Goal: Ask a question

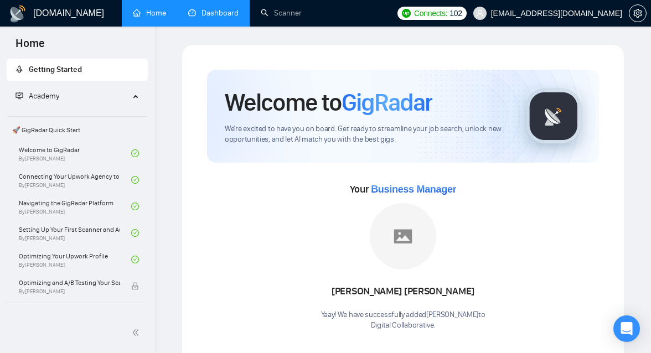
click at [223, 17] on link "Dashboard" at bounding box center [213, 12] width 50 height 9
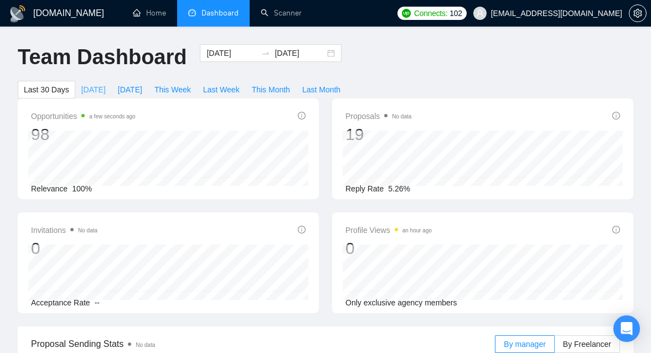
click at [95, 93] on span "[DATE]" at bounding box center [93, 90] width 24 height 12
type input "[DATE]"
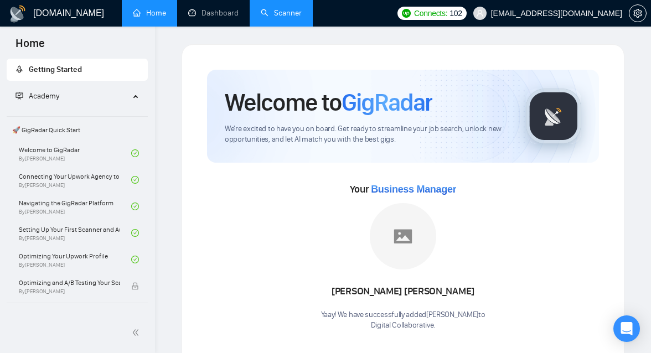
click at [287, 14] on link "Scanner" at bounding box center [281, 12] width 41 height 9
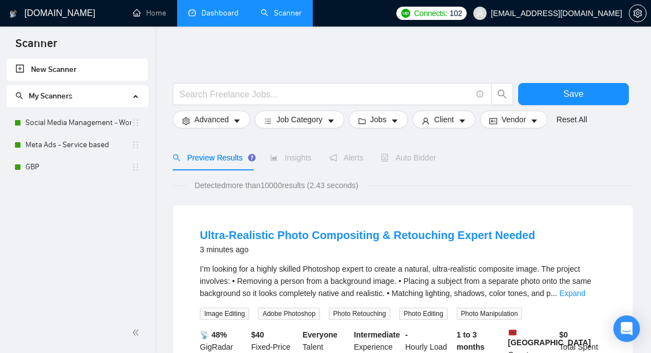
click at [222, 8] on link "Dashboard" at bounding box center [213, 12] width 50 height 9
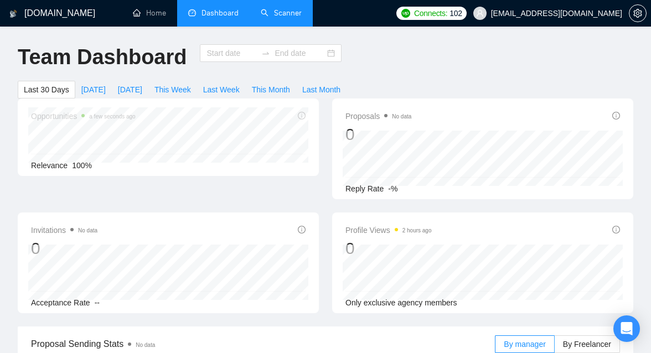
type input "[DATE]"
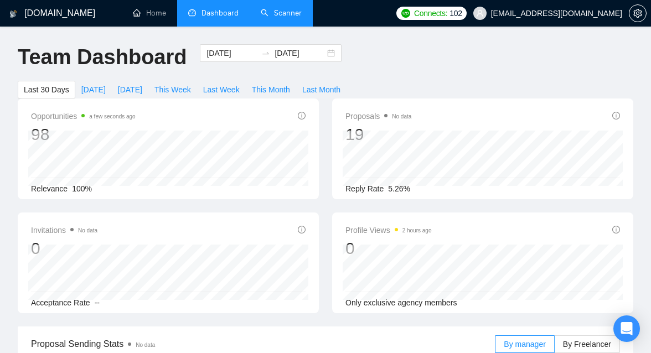
click at [276, 11] on link "Scanner" at bounding box center [281, 12] width 41 height 9
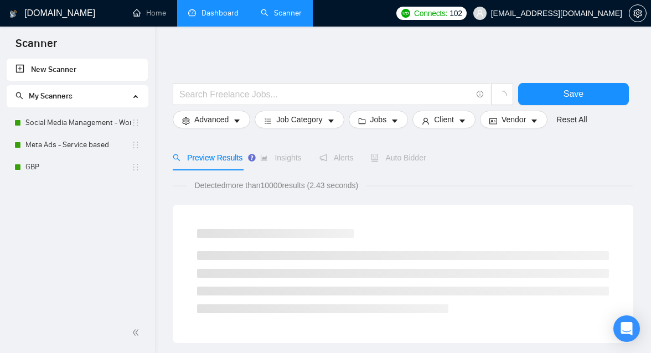
click at [217, 18] on link "Dashboard" at bounding box center [213, 12] width 50 height 9
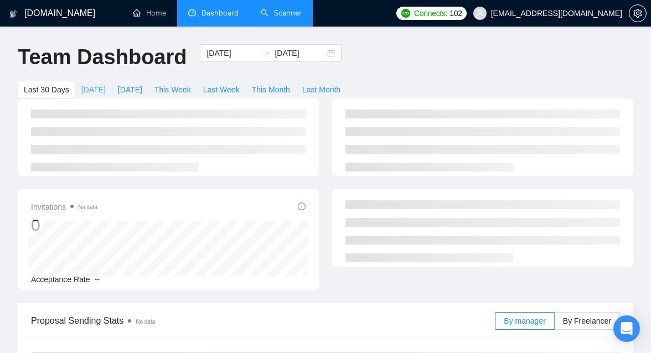
click at [99, 89] on span "[DATE]" at bounding box center [93, 90] width 24 height 12
type input "[DATE]"
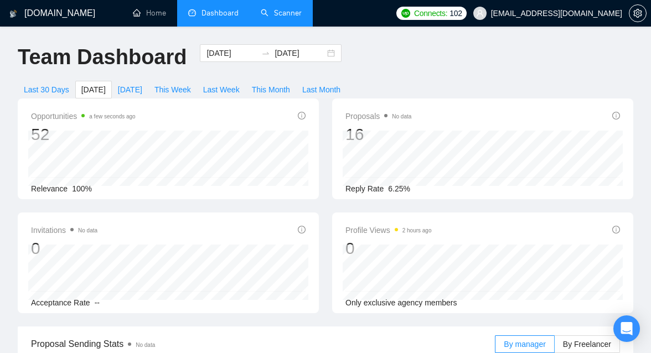
click at [287, 11] on link "Scanner" at bounding box center [281, 12] width 41 height 9
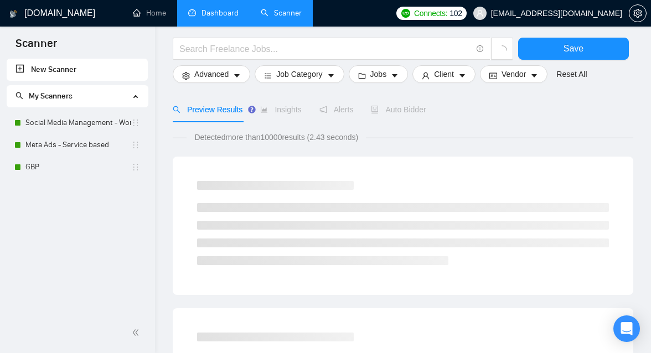
scroll to position [58, 0]
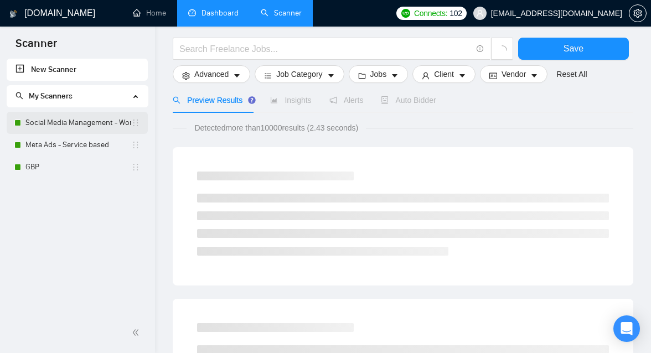
click at [102, 120] on link "Social Media Management - Worldwide" at bounding box center [78, 123] width 106 height 22
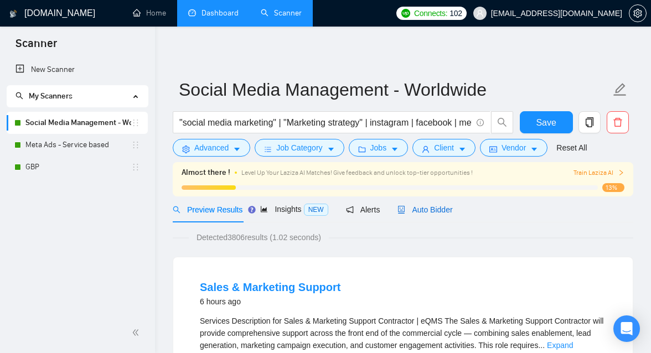
click at [434, 212] on span "Auto Bidder" at bounding box center [425, 210] width 55 height 9
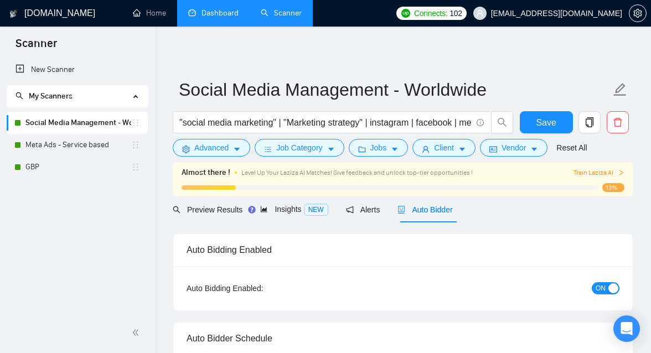
checkbox input "true"
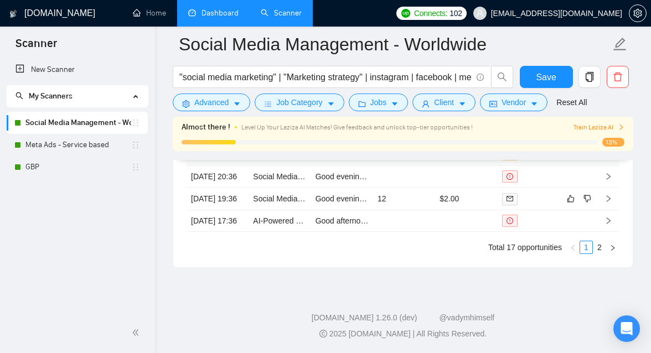
scroll to position [3292, 0]
click at [62, 150] on link "Meta Ads - Service based" at bounding box center [78, 145] width 106 height 22
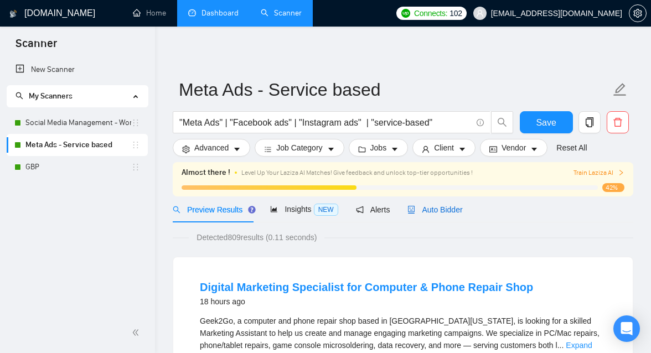
click at [450, 208] on span "Auto Bidder" at bounding box center [435, 210] width 55 height 9
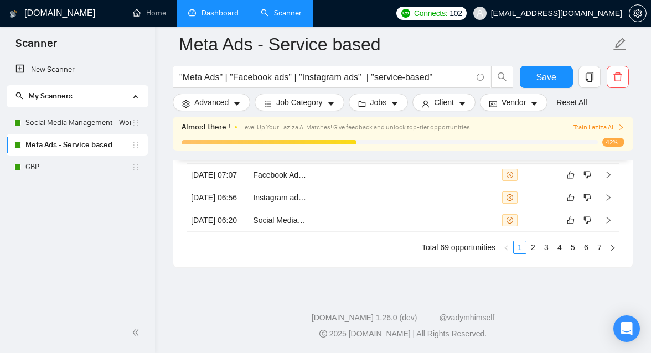
scroll to position [3292, 0]
click at [627, 326] on icon "Open Intercom Messenger" at bounding box center [626, 329] width 13 height 14
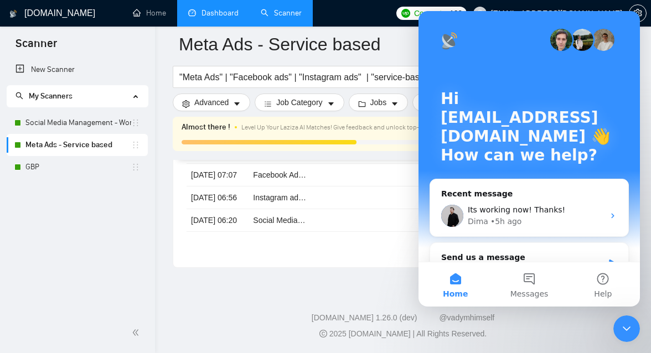
scroll to position [0, 0]
click at [526, 287] on button "Messages" at bounding box center [529, 285] width 74 height 44
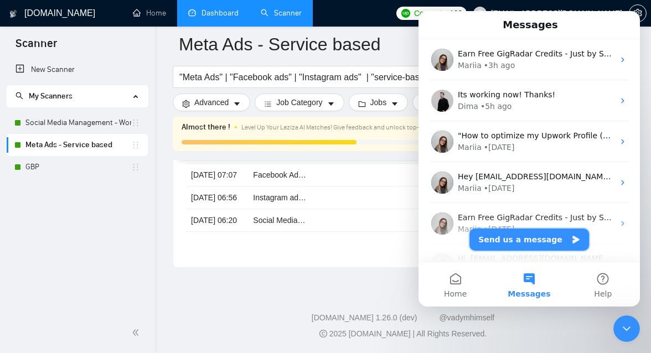
click at [508, 235] on button "Send us a message" at bounding box center [530, 240] width 120 height 22
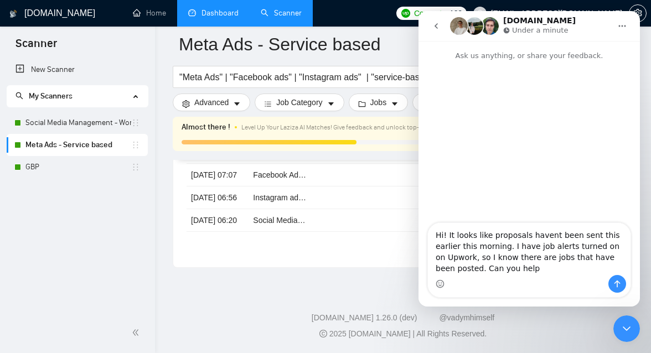
type textarea "Hi! It looks like proposals havent been sent this earlier this morning. I have …"
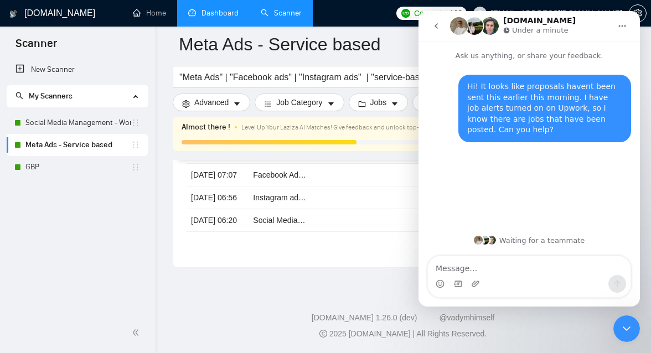
click at [438, 32] on button "go back" at bounding box center [436, 26] width 21 height 21
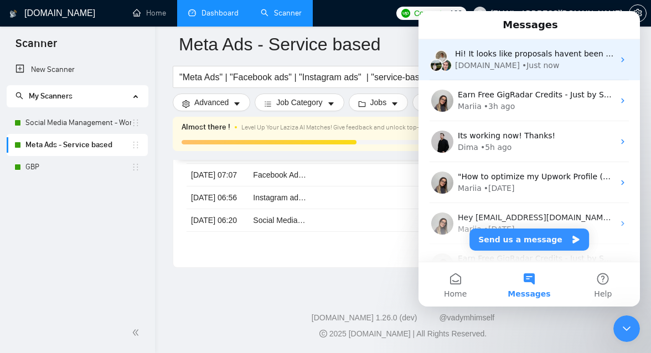
click at [522, 63] on div "• Just now" at bounding box center [540, 66] width 37 height 12
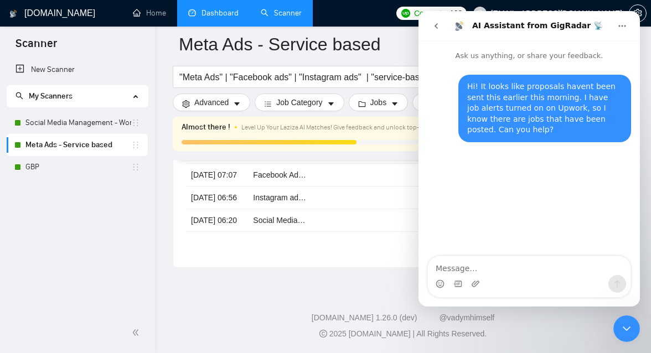
click at [621, 325] on icon "Close Intercom Messenger" at bounding box center [626, 328] width 13 height 13
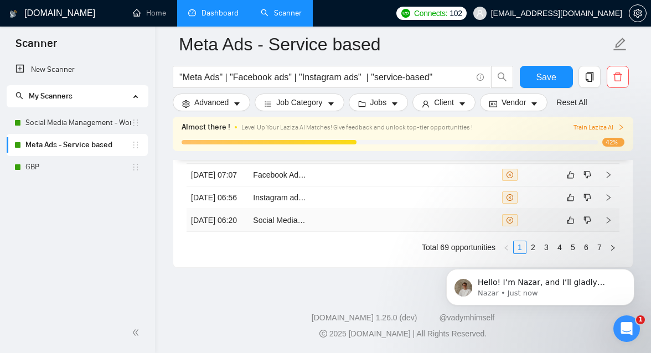
scroll to position [206, 0]
click at [556, 282] on p "Hello! I’m Nazar, and I’ll gladly support you with your request 😊 Please allow …" at bounding box center [549, 283] width 143 height 11
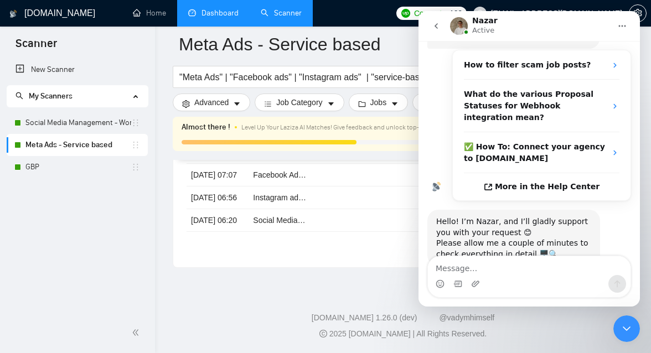
click at [633, 332] on icon "Close Intercom Messenger" at bounding box center [626, 328] width 13 height 13
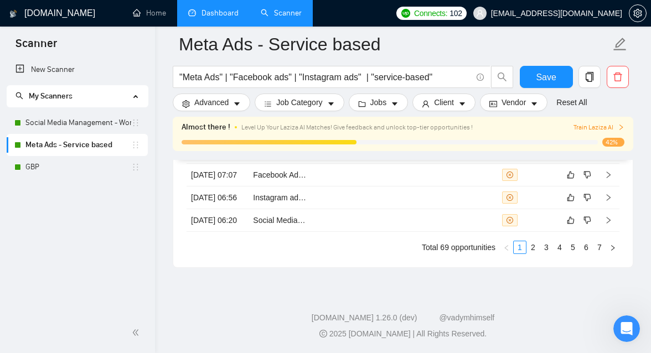
click at [618, 324] on div "Open Intercom Messenger" at bounding box center [627, 329] width 37 height 37
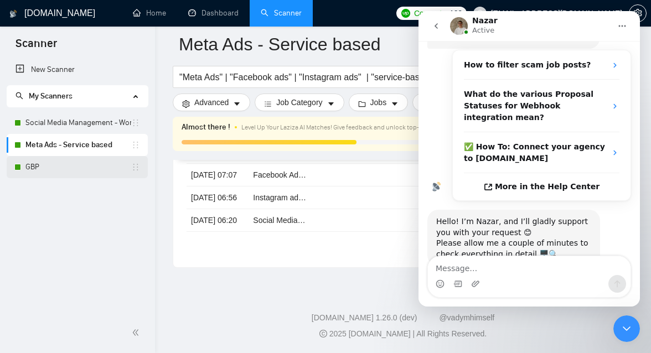
click at [44, 164] on link "GBP" at bounding box center [78, 167] width 106 height 22
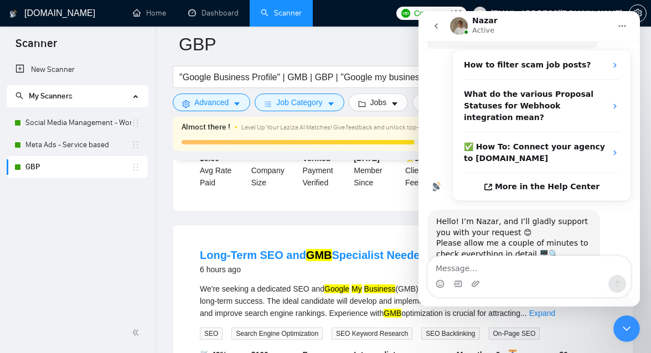
scroll to position [423, 0]
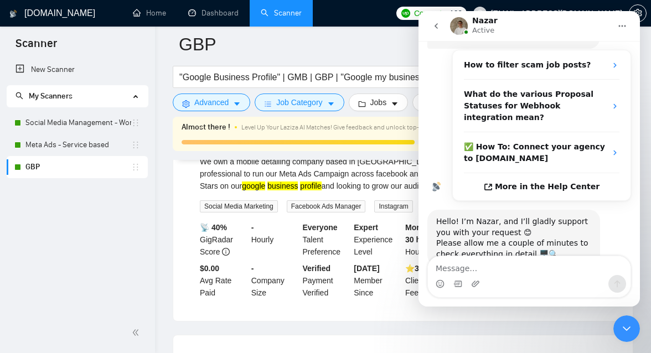
click at [629, 333] on icon "Close Intercom Messenger" at bounding box center [626, 328] width 13 height 13
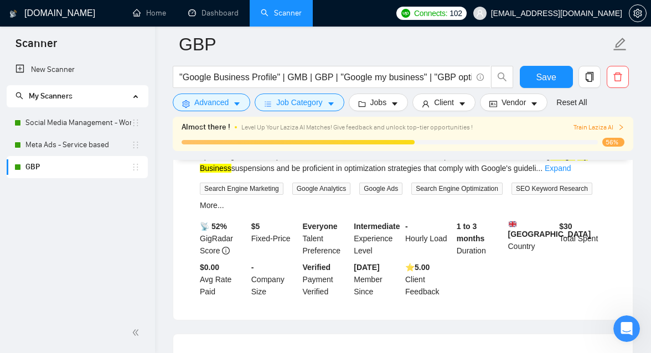
scroll to position [0, 0]
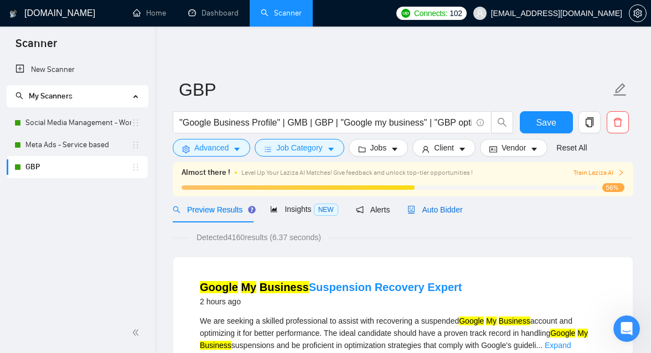
click at [447, 207] on span "Auto Bidder" at bounding box center [435, 210] width 55 height 9
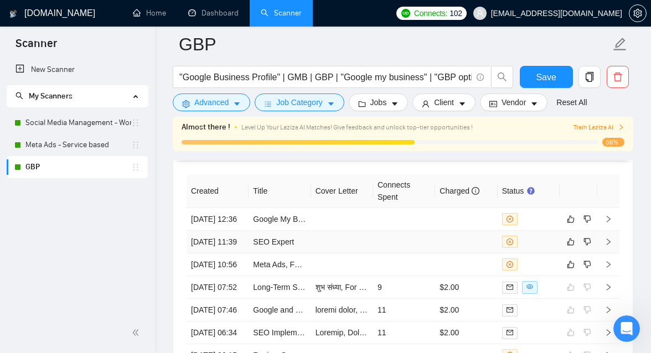
scroll to position [2982, 0]
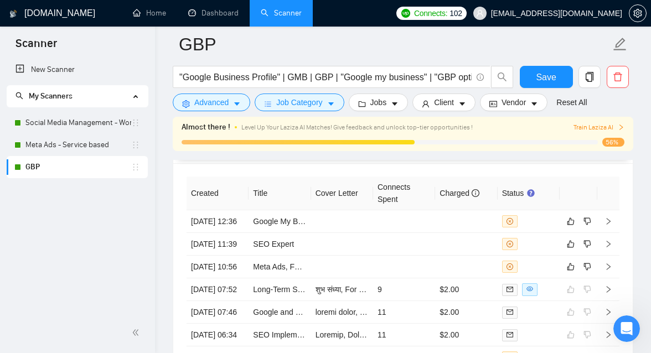
click at [631, 330] on icon "Open Intercom Messenger" at bounding box center [627, 329] width 18 height 18
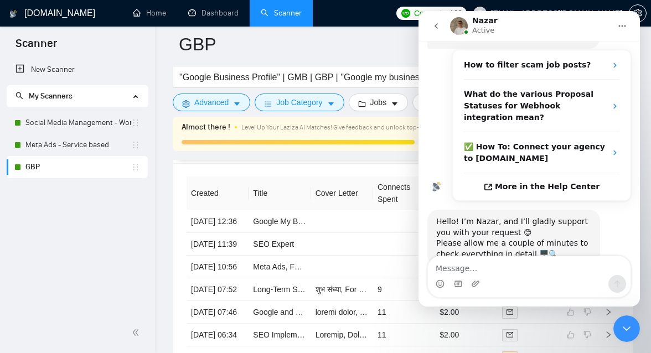
scroll to position [206, 0]
click at [482, 275] on textarea "Message…" at bounding box center [529, 265] width 203 height 19
type textarea "no problem. Thank you."
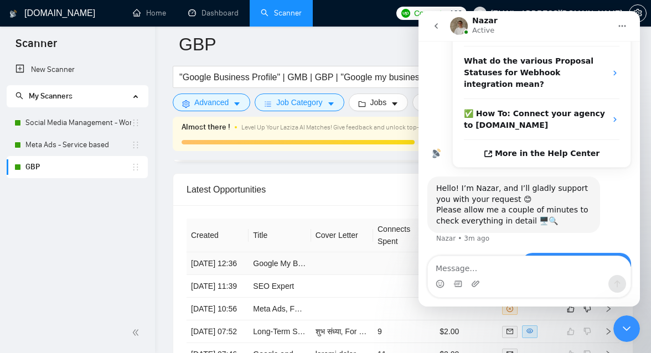
scroll to position [2941, 0]
click at [278, 266] on link "Google My Business Suspension Recovery Expert" at bounding box center [339, 263] width 173 height 9
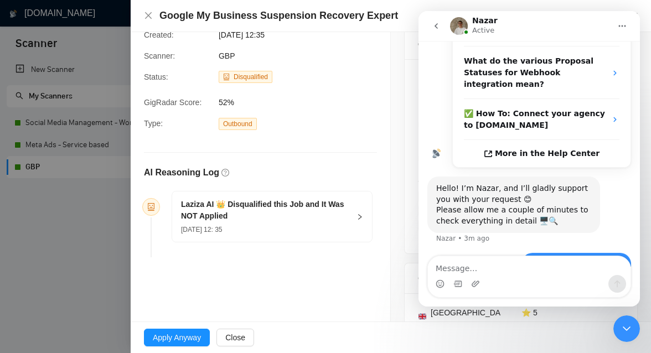
scroll to position [34, 0]
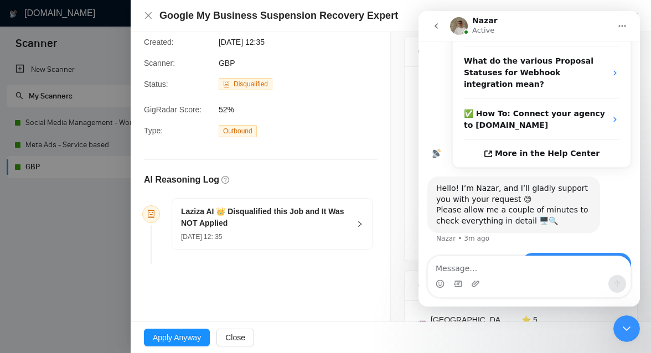
click at [88, 261] on div at bounding box center [325, 176] width 651 height 353
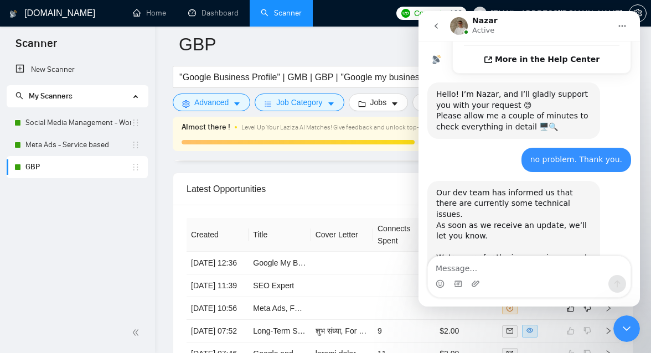
scroll to position [337, 0]
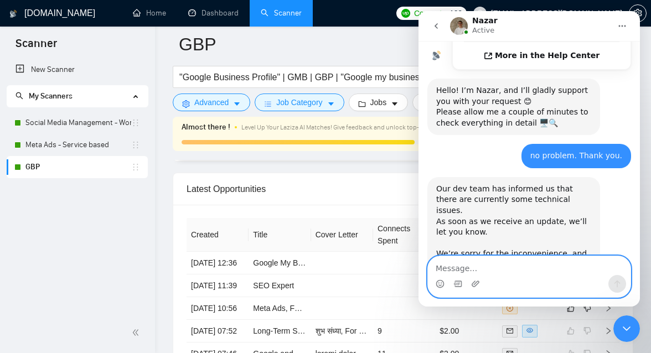
click at [454, 272] on textarea "Message…" at bounding box center [529, 265] width 203 height 19
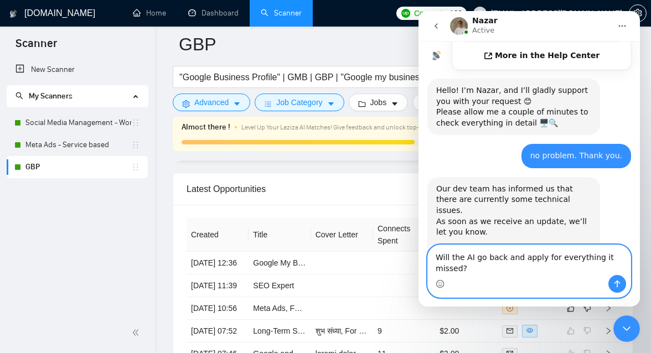
type textarea "Will the AI go back and apply for everything it missed?"
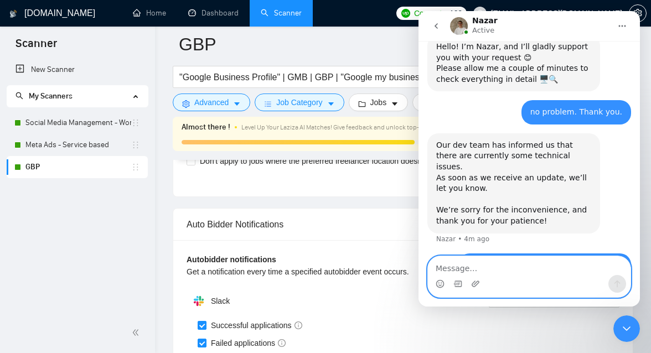
scroll to position [2653, 0]
